Goal: Information Seeking & Learning: Learn about a topic

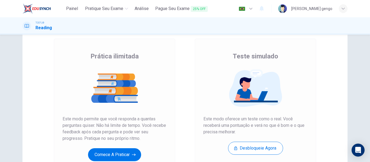
scroll to position [97, 0]
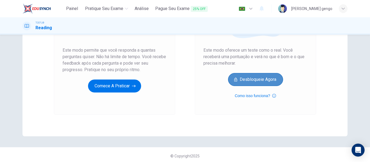
click at [254, 80] on button "Desbloqueie agora" at bounding box center [255, 79] width 55 height 13
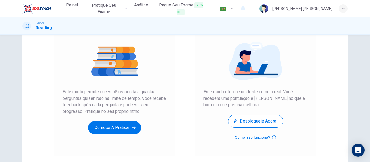
scroll to position [64, 0]
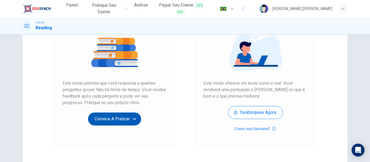
click at [132, 122] on button "Comece a praticar" at bounding box center [114, 119] width 53 height 13
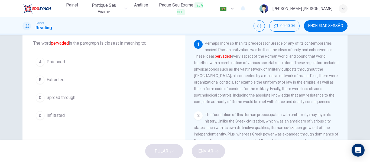
scroll to position [30, 0]
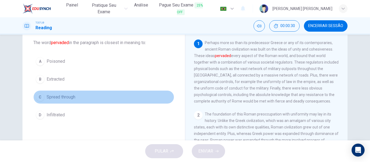
click at [57, 96] on span "Spread through" at bounding box center [61, 97] width 29 height 7
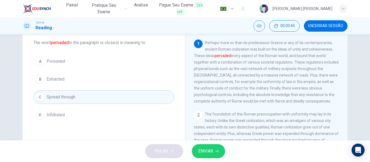
click at [205, 148] on span "ENVIAR" at bounding box center [205, 152] width 15 height 8
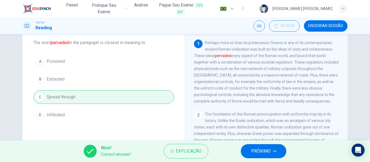
click at [265, 145] on button "PRÓXIMO" at bounding box center [264, 151] width 46 height 14
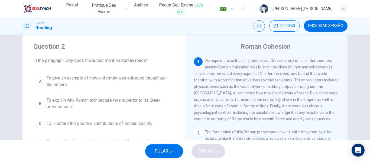
scroll to position [31, 0]
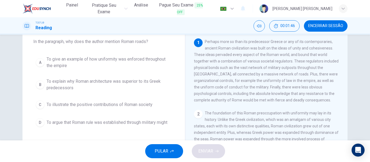
click at [345, 92] on div "Roman Cohesion 1 Perhaps more so than its predecessor Greece or any of its cont…" at bounding box center [266, 109] width 163 height 188
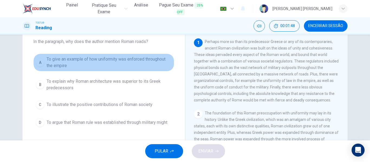
click at [129, 62] on span "To give an example of how uniformity was enforced throughout the empire" at bounding box center [109, 62] width 125 height 13
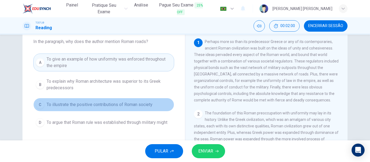
click at [121, 106] on span "To illustrate the positive contributions of Roman society" at bounding box center [100, 105] width 106 height 7
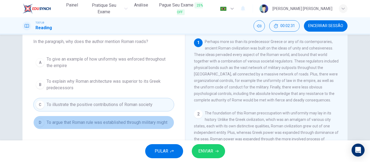
click at [143, 122] on span "To argue that Roman rule was established through military might" at bounding box center [107, 122] width 121 height 7
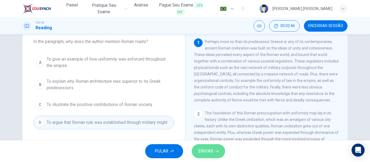
click at [217, 153] on button "ENVIAR" at bounding box center [208, 151] width 33 height 14
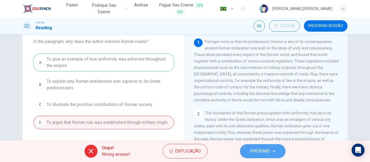
click at [267, 147] on button "PRÓXIMO" at bounding box center [263, 151] width 46 height 14
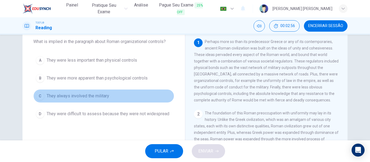
click at [108, 91] on button "C They always involved the military" at bounding box center [103, 96] width 141 height 14
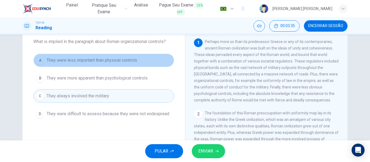
click at [124, 63] on span "They were less important than physical controls" at bounding box center [92, 60] width 90 height 7
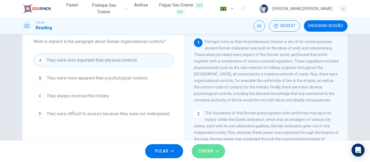
click at [209, 151] on span "ENVIAR" at bounding box center [205, 152] width 15 height 8
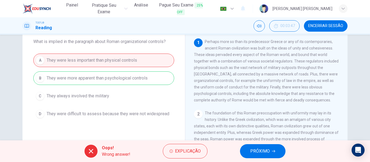
click at [275, 148] on button "PRÓXIMO" at bounding box center [263, 151] width 46 height 14
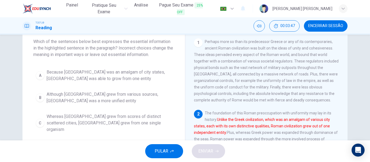
scroll to position [41, 0]
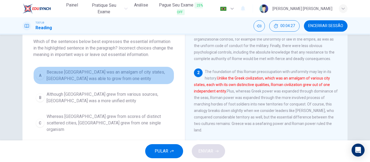
click at [141, 80] on span "Because [GEOGRAPHIC_DATA] was an amalgam of city states, [GEOGRAPHIC_DATA] was …" at bounding box center [109, 75] width 125 height 13
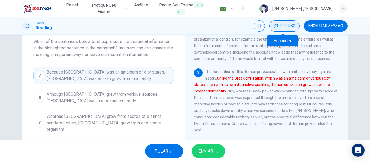
click at [290, 24] on span "00:04:32" at bounding box center [287, 26] width 15 height 4
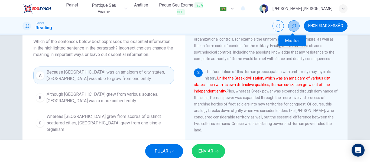
click at [294, 27] on icon "Mostrar" at bounding box center [294, 26] width 4 height 4
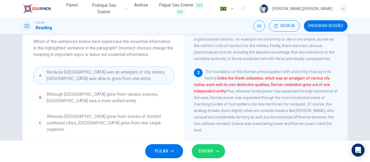
click at [343, 75] on div "1 Perhaps more so than its predecessor Greece or any of its contemporaries, anc…" at bounding box center [270, 116] width 152 height 156
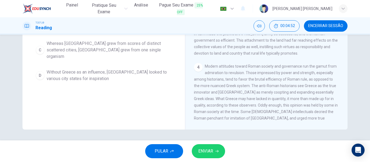
scroll to position [267, 0]
